Goal: Information Seeking & Learning: Find specific fact

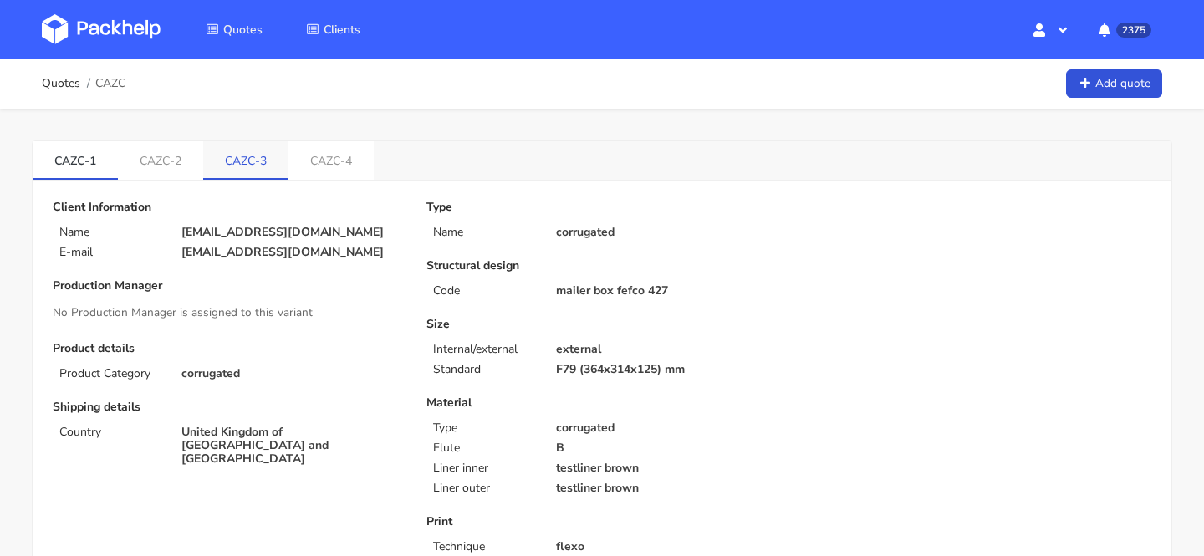
click at [258, 154] on link "CAZC-3" at bounding box center [245, 159] width 85 height 37
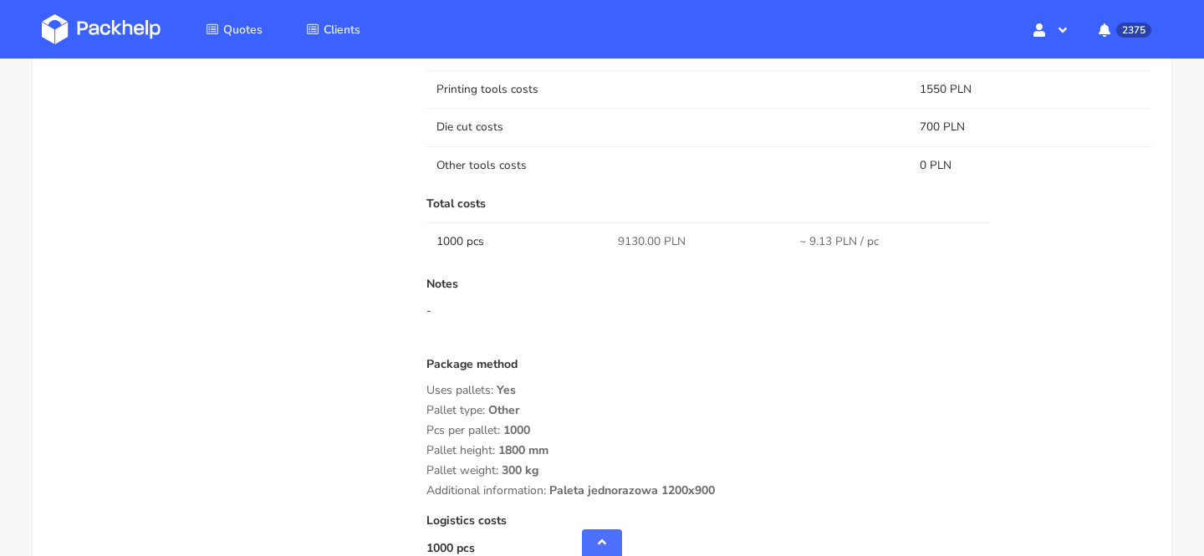
scroll to position [1152, 0]
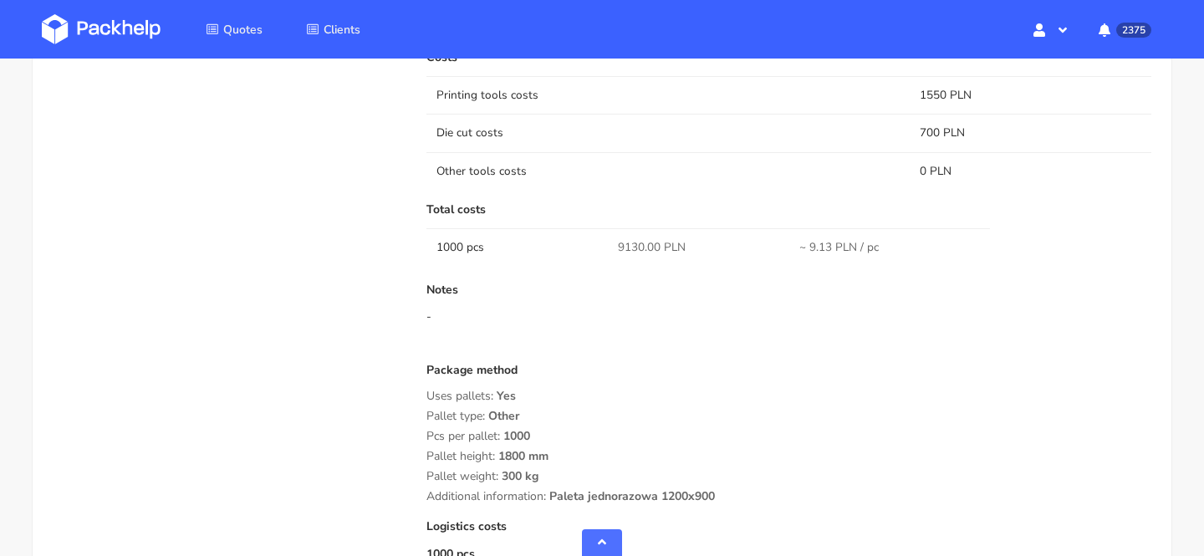
click at [635, 331] on div "Notes -" at bounding box center [788, 316] width 725 height 67
click at [633, 246] on span "9130.00 PLN" at bounding box center [652, 247] width 68 height 17
copy span "9130.00"
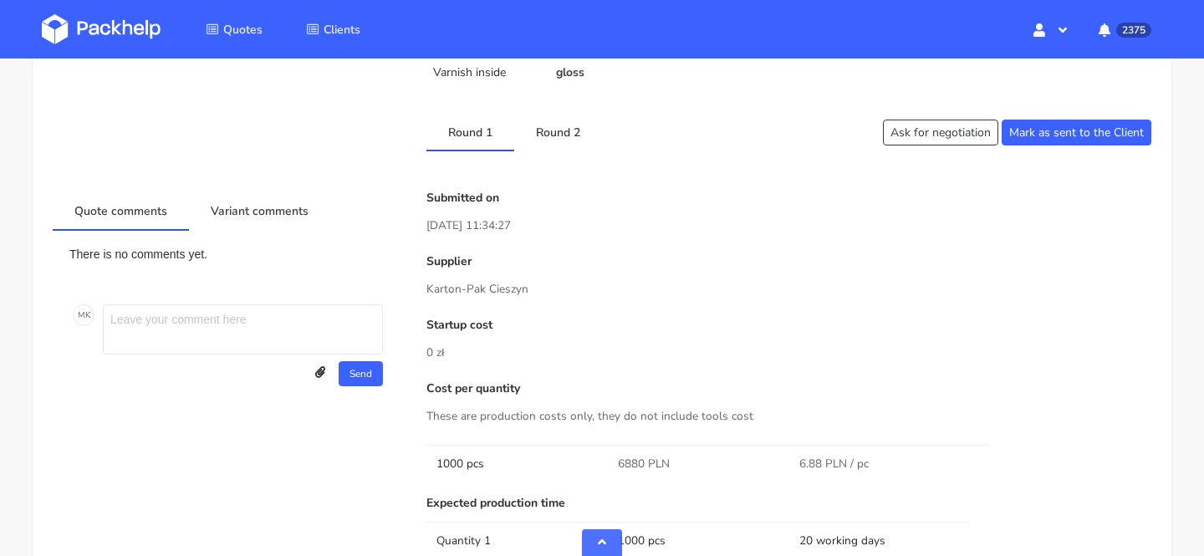
scroll to position [623, 0]
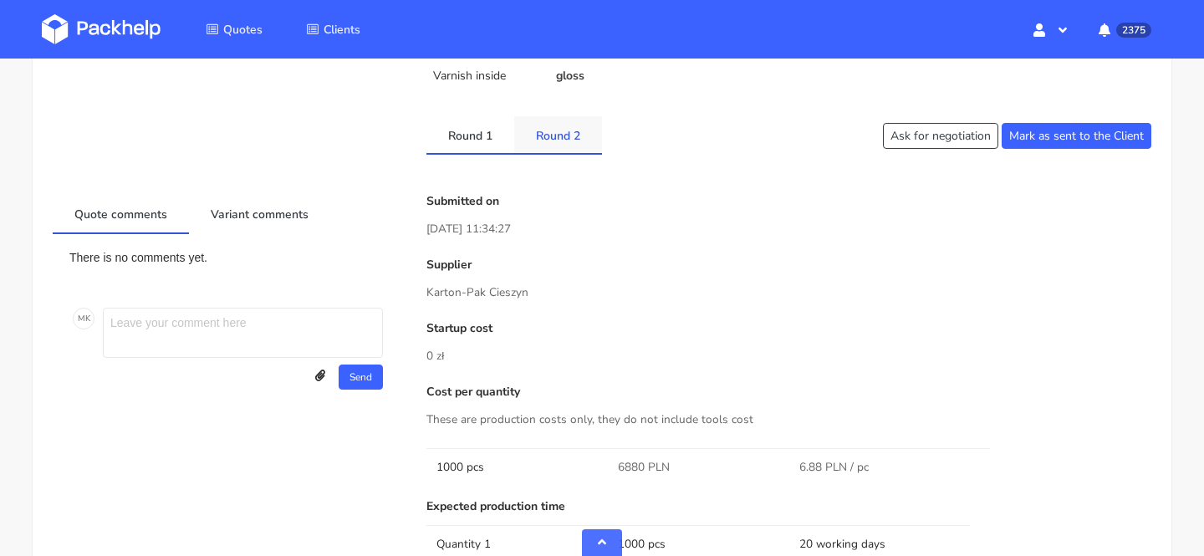
click at [562, 135] on link "Round 2" at bounding box center [558, 134] width 88 height 37
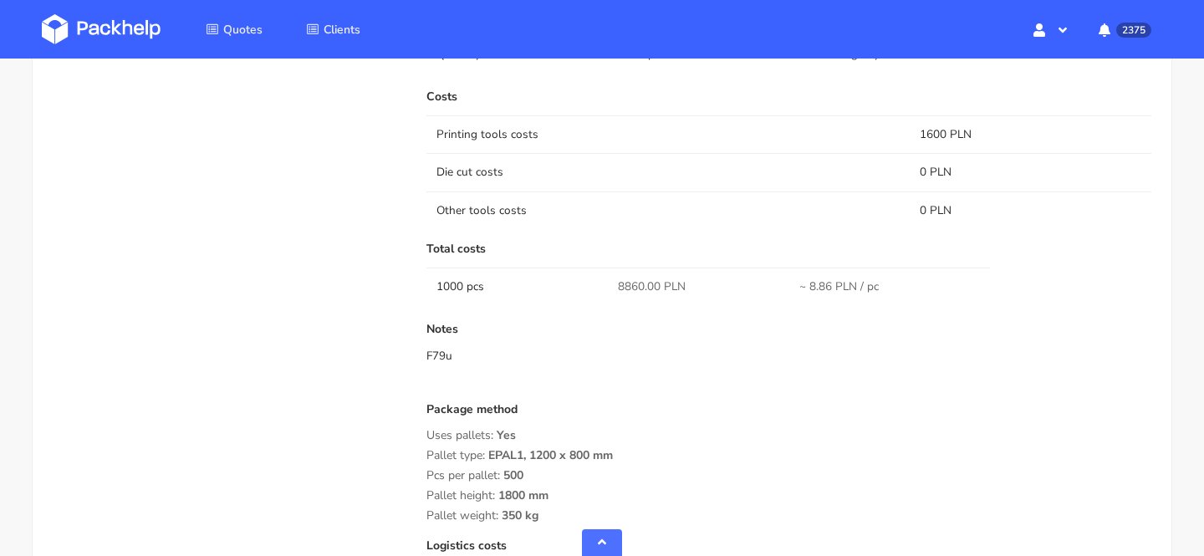
scroll to position [1115, 0]
click at [631, 285] on span "8860.00 PLN" at bounding box center [652, 285] width 68 height 17
copy span "8860.00"
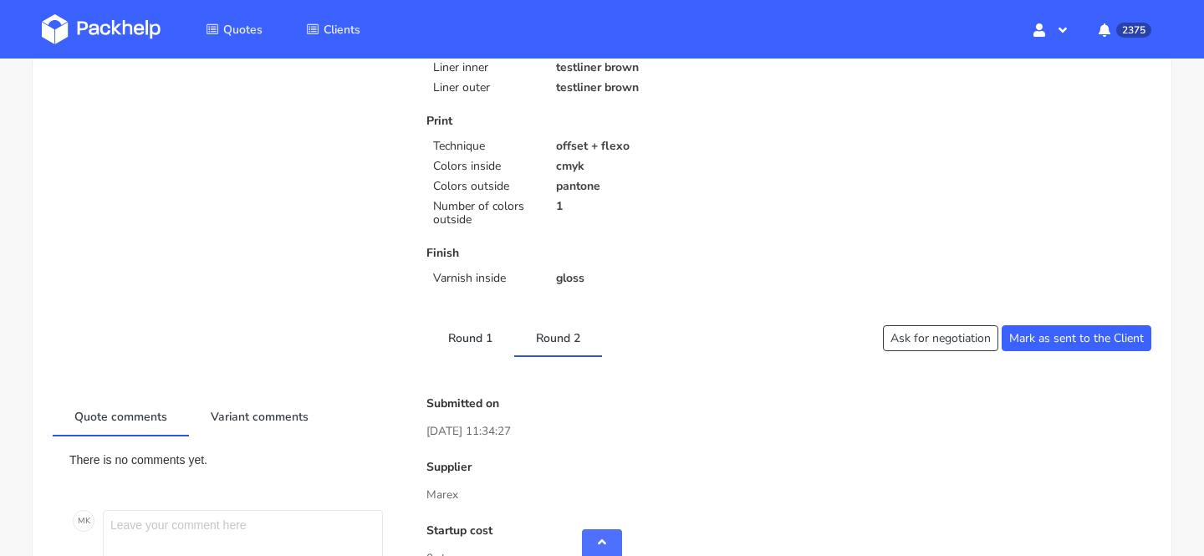
scroll to position [0, 0]
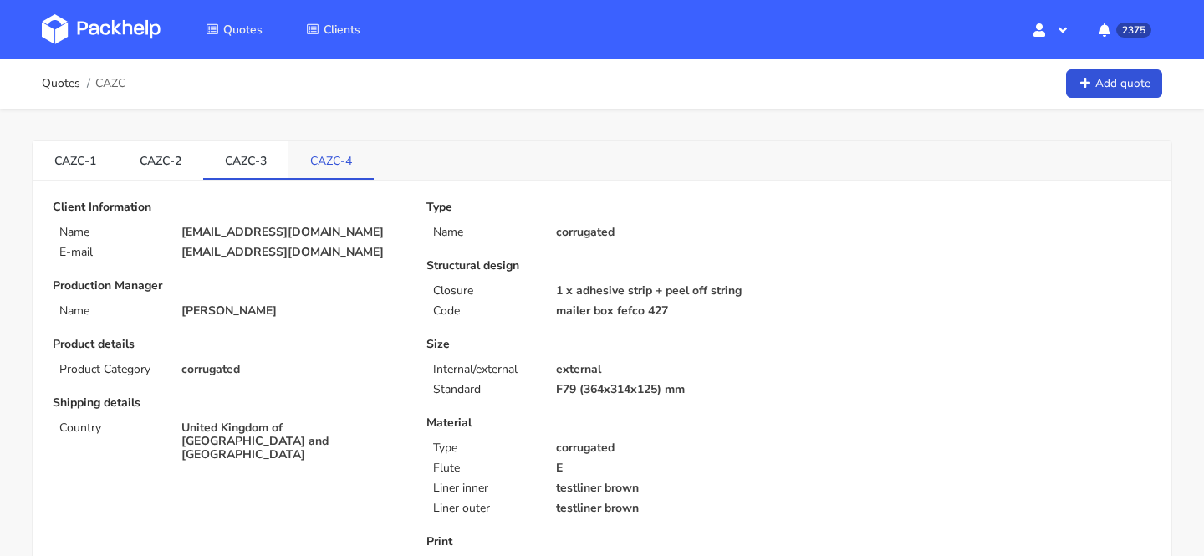
click at [328, 148] on link "CAZC-4" at bounding box center [330, 159] width 85 height 37
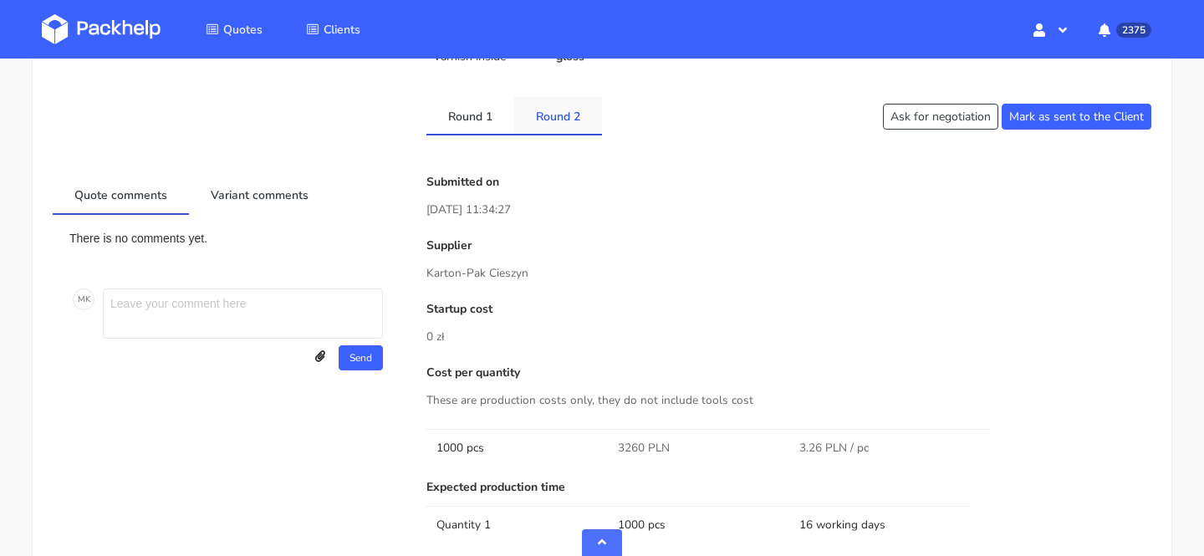
click at [553, 125] on link "Round 2" at bounding box center [558, 115] width 88 height 37
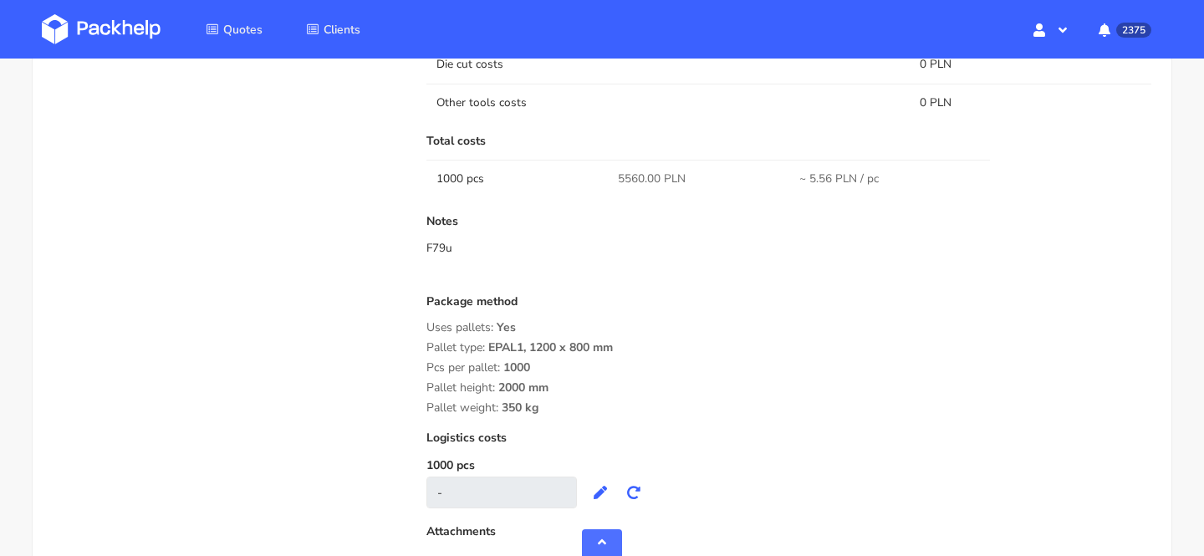
scroll to position [1256, 0]
click at [631, 178] on span "5560.00 PLN" at bounding box center [652, 177] width 68 height 17
copy span "5560.00"
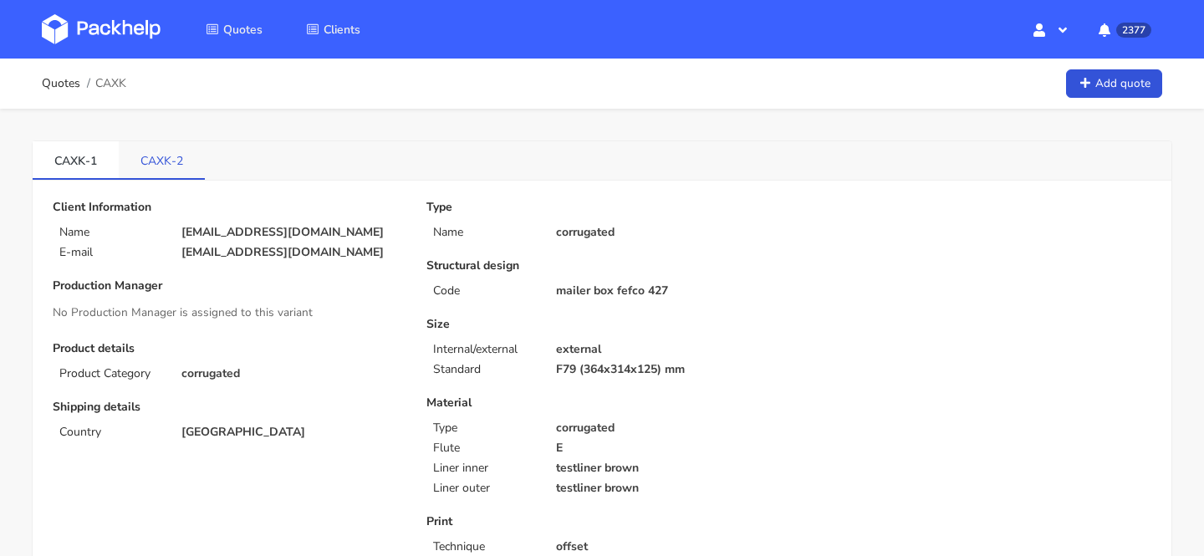
click at [191, 169] on link "CAXK-2" at bounding box center [162, 159] width 86 height 37
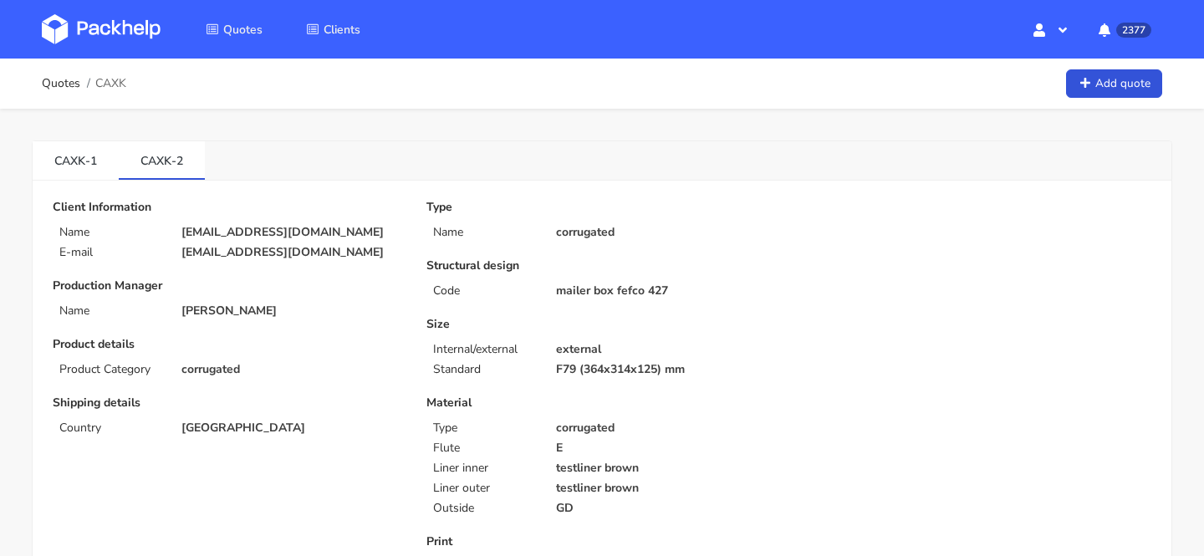
click at [115, 85] on span "CAXK" at bounding box center [110, 83] width 31 height 13
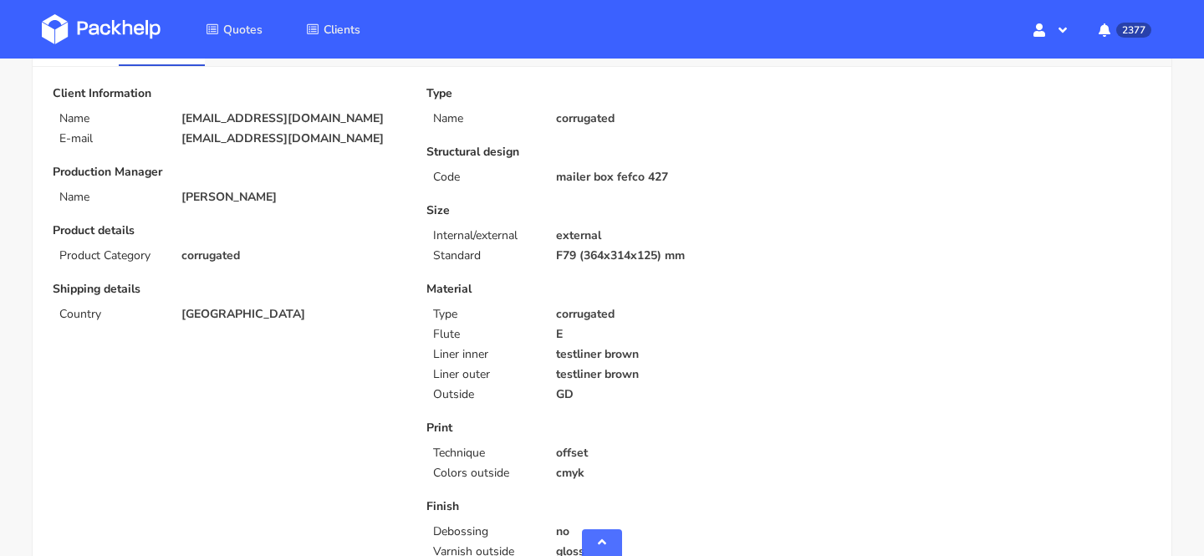
scroll to position [27, 0]
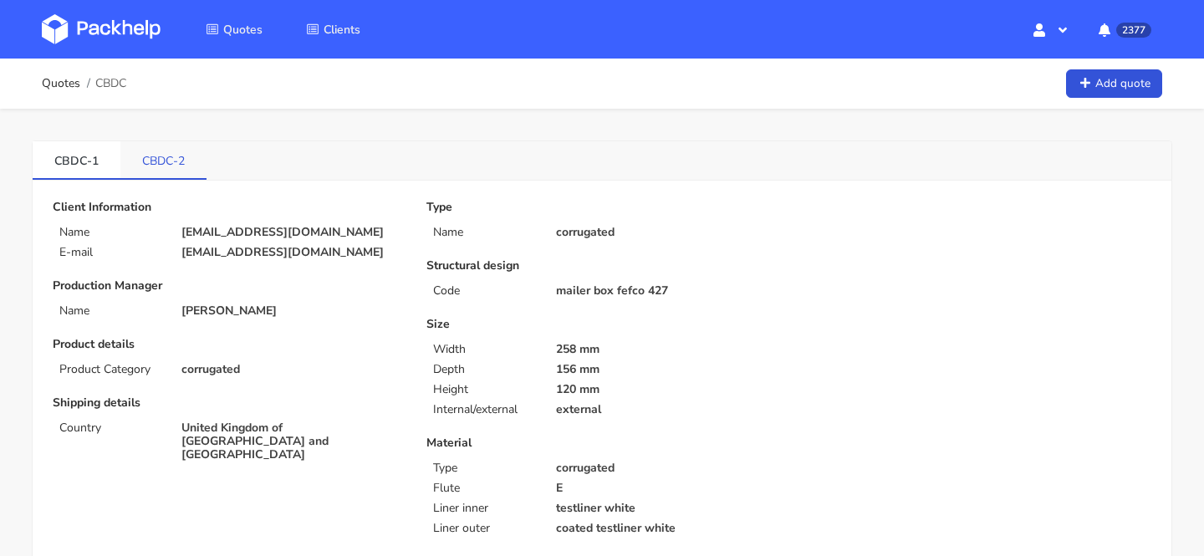
click at [165, 160] on link "CBDC-2" at bounding box center [163, 159] width 86 height 37
click at [95, 161] on link "CBDC-1" at bounding box center [77, 159] width 88 height 37
click at [118, 81] on span "CBDC" at bounding box center [110, 83] width 31 height 13
copy span "CBDC"
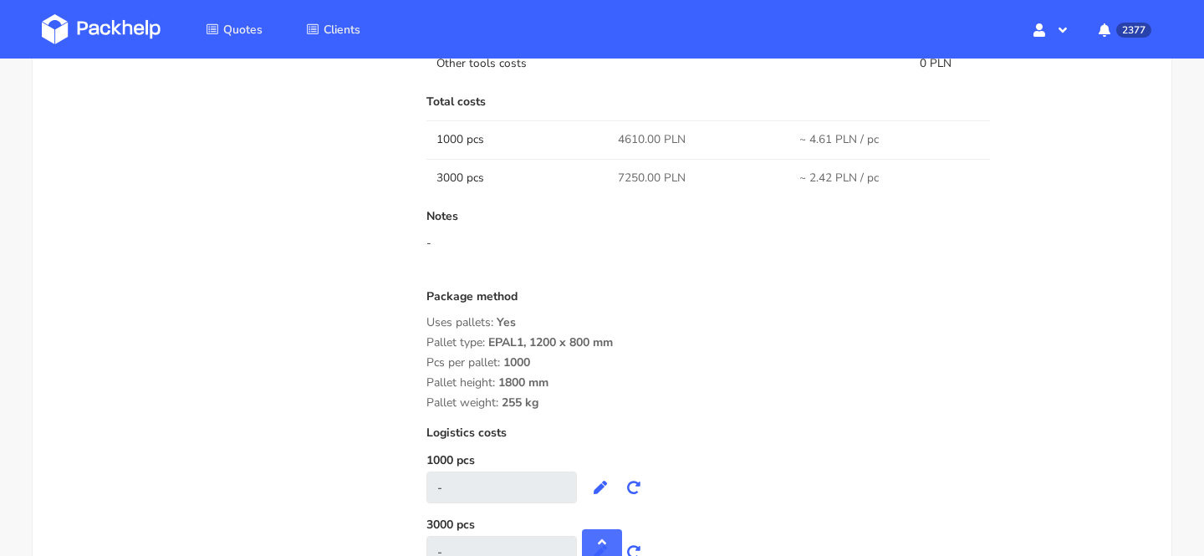
scroll to position [1370, 0]
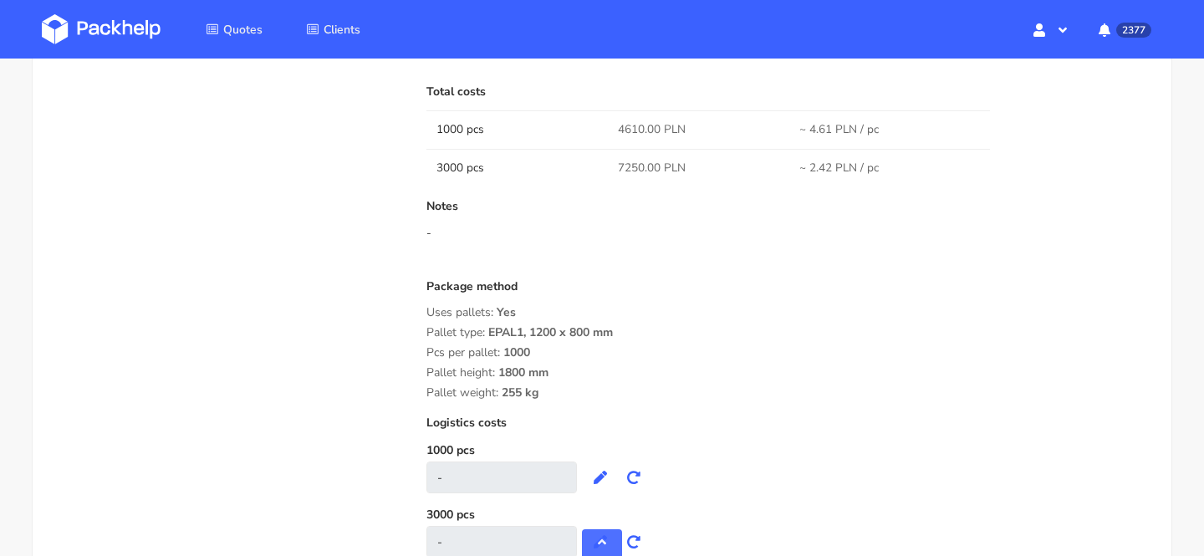
click at [634, 132] on span "4610.00 PLN" at bounding box center [652, 129] width 68 height 17
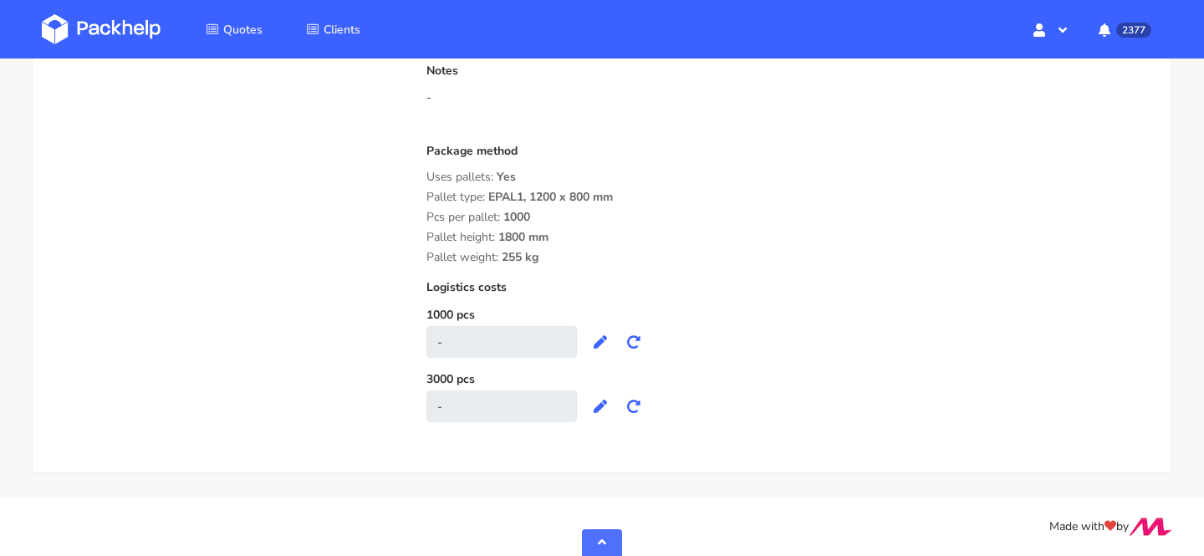
scroll to position [1300, 0]
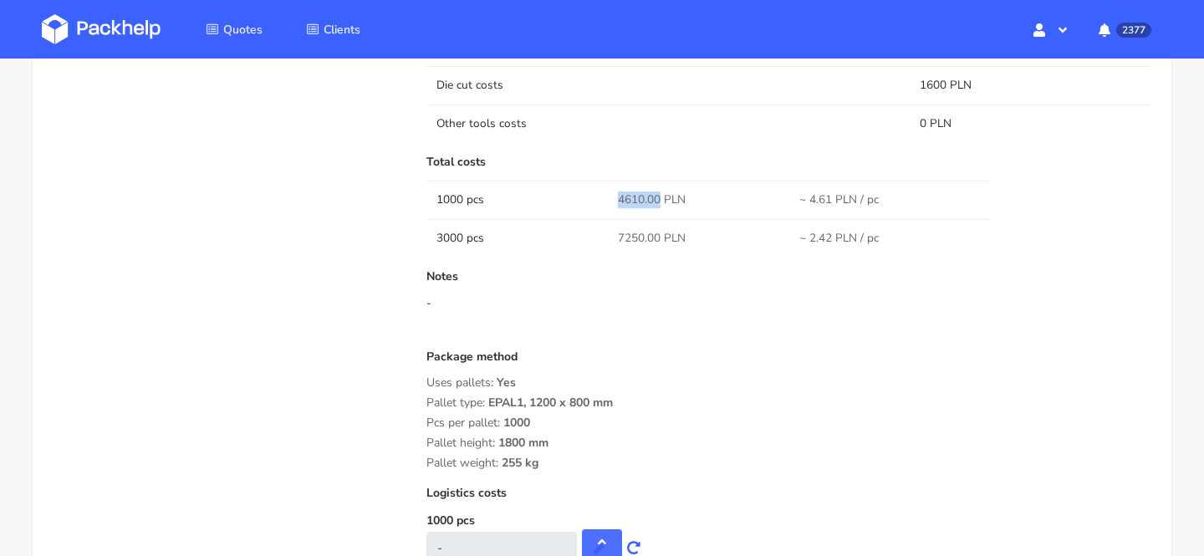
copy span "4610.00"
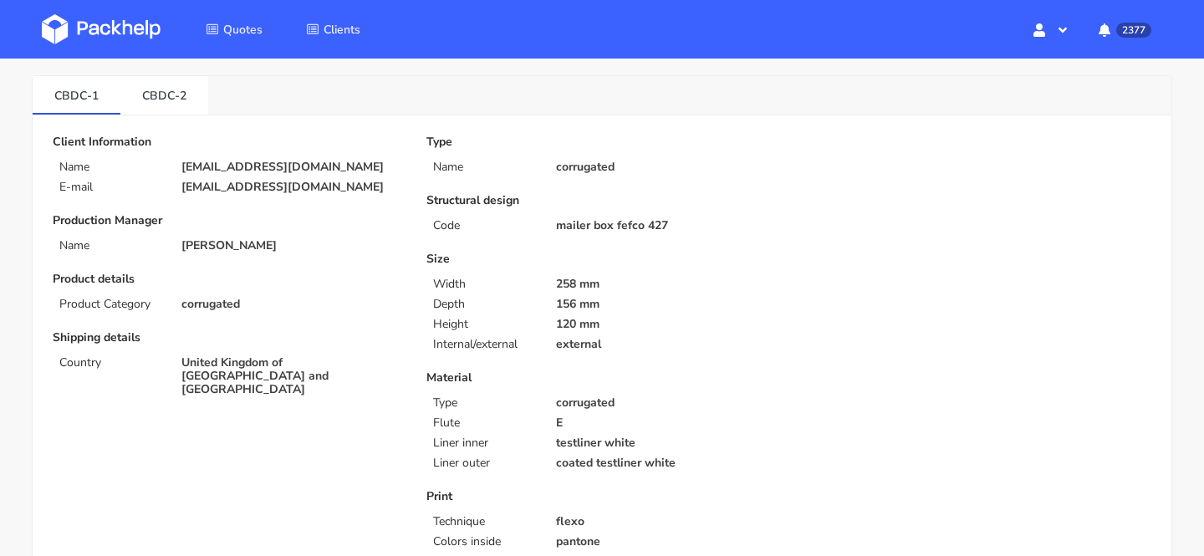
scroll to position [0, 0]
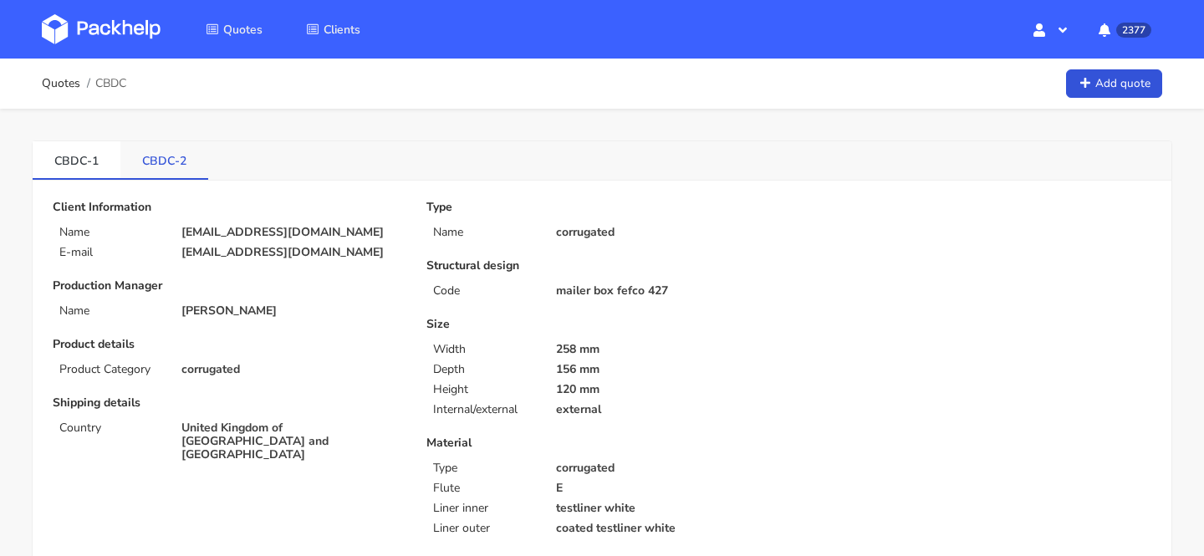
click at [184, 161] on link "CBDC-2" at bounding box center [164, 159] width 88 height 37
click at [113, 166] on link "CBDC-1" at bounding box center [77, 159] width 88 height 37
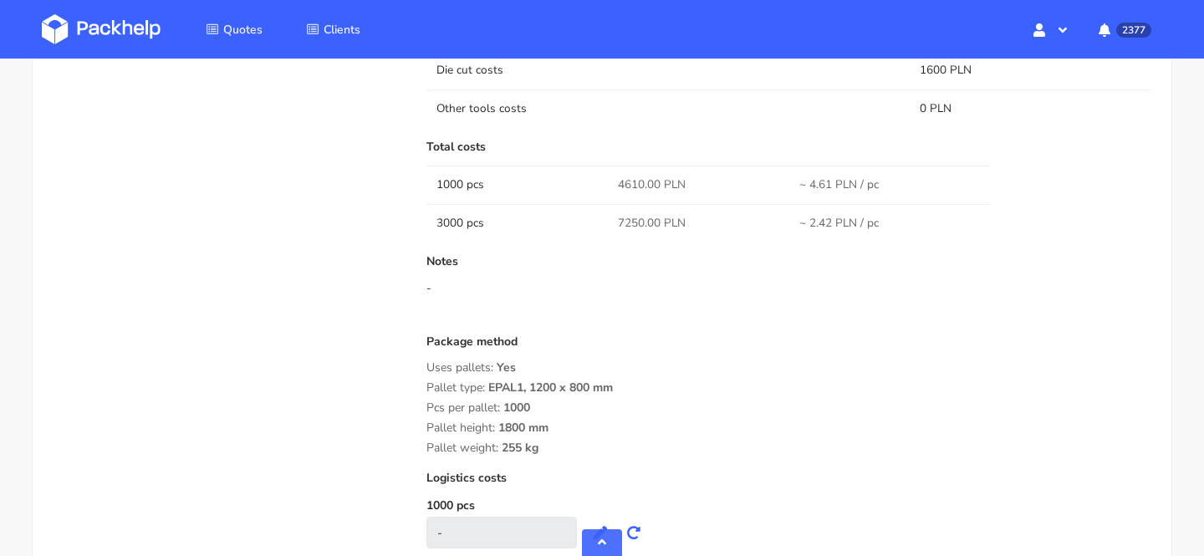
scroll to position [1286, 0]
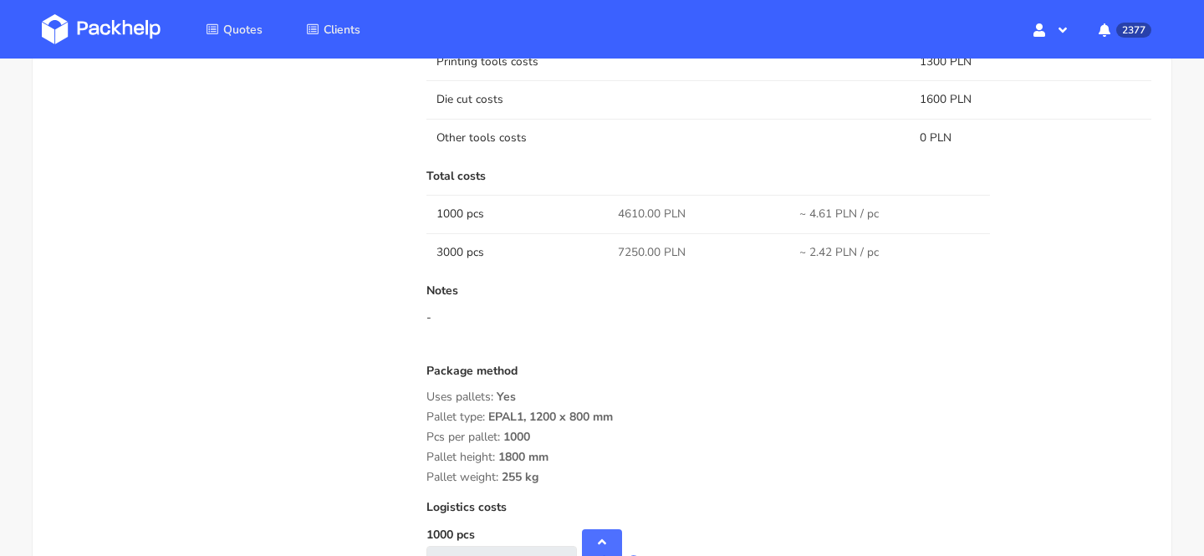
click at [631, 218] on span "4610.00 PLN" at bounding box center [652, 214] width 68 height 17
click at [623, 212] on span "4610.00 PLN" at bounding box center [652, 214] width 68 height 17
copy span "4610.00"
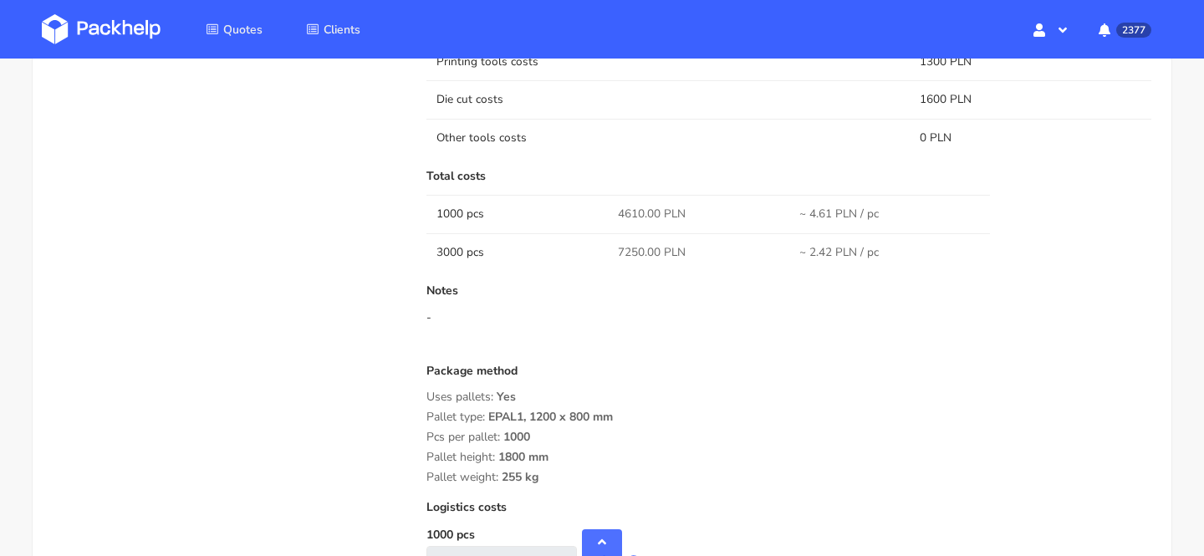
click at [633, 248] on span "7250.00 PLN" at bounding box center [652, 252] width 68 height 17
copy span "7250.00"
